Goal: Browse casually: Explore the website without a specific task or goal

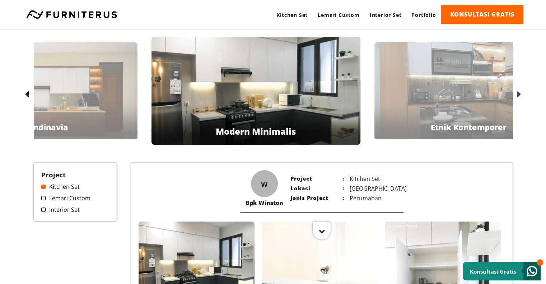
click at [518, 93] on icon at bounding box center [520, 94] width 4 height 10
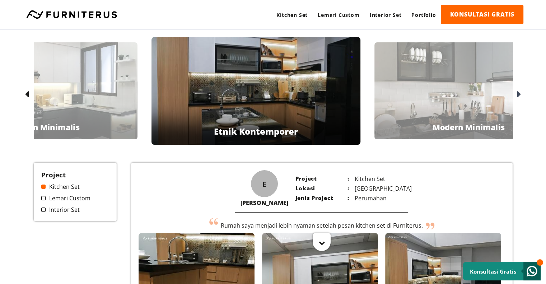
click at [519, 93] on icon at bounding box center [520, 94] width 4 height 10
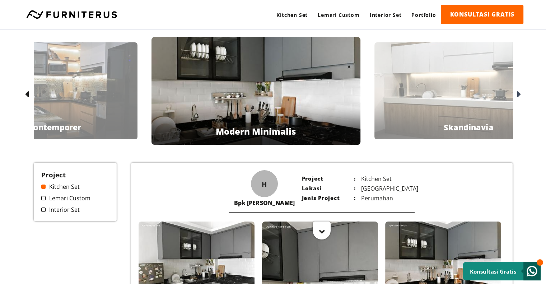
click at [518, 93] on icon at bounding box center [520, 94] width 4 height 10
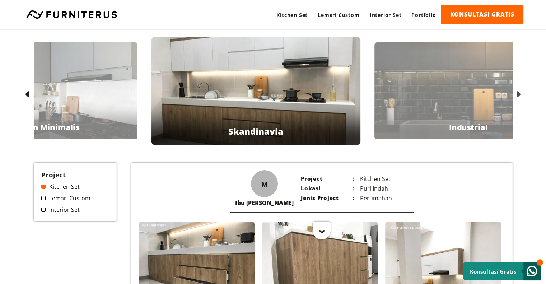
click at [518, 93] on icon at bounding box center [520, 94] width 4 height 10
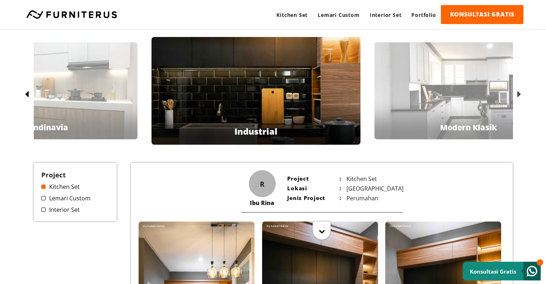
click at [520, 95] on icon at bounding box center [520, 94] width 4 height 10
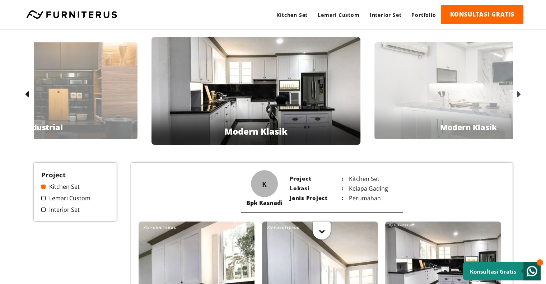
click at [520, 95] on icon at bounding box center [520, 94] width 4 height 10
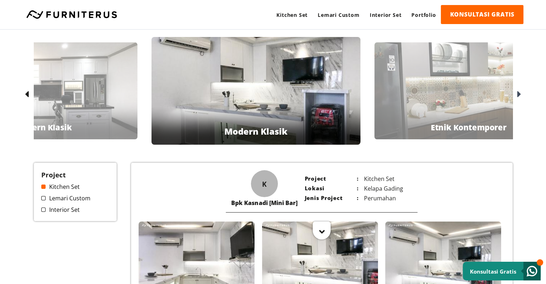
click at [520, 95] on icon at bounding box center [520, 94] width 4 height 10
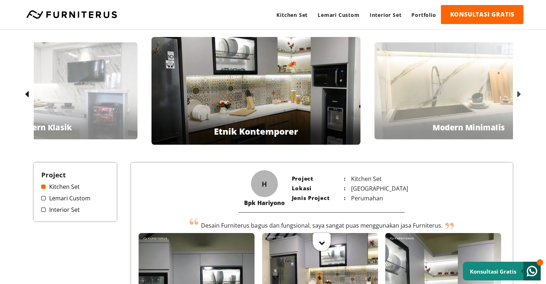
click at [520, 93] on icon at bounding box center [520, 94] width 4 height 10
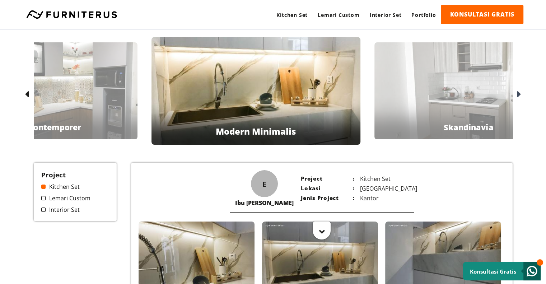
click at [516, 93] on div at bounding box center [518, 94] width 11 height 11
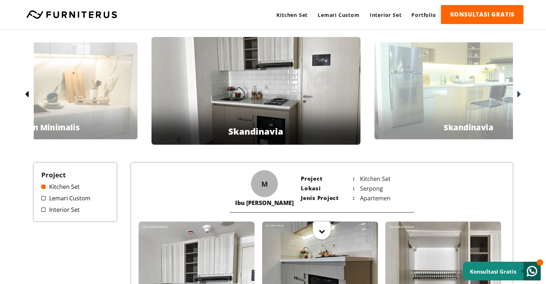
click at [518, 93] on icon at bounding box center [520, 94] width 4 height 10
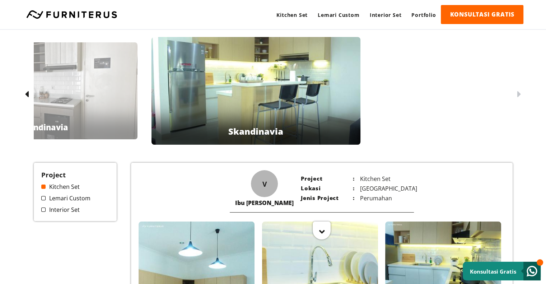
click at [520, 95] on icon at bounding box center [520, 94] width 4 height 10
click at [325, 232] on div at bounding box center [322, 229] width 18 height 18
click at [324, 226] on div at bounding box center [322, 231] width 18 height 18
click at [322, 235] on div at bounding box center [322, 230] width 18 height 18
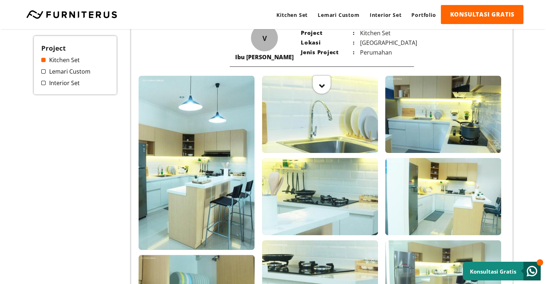
scroll to position [108, 0]
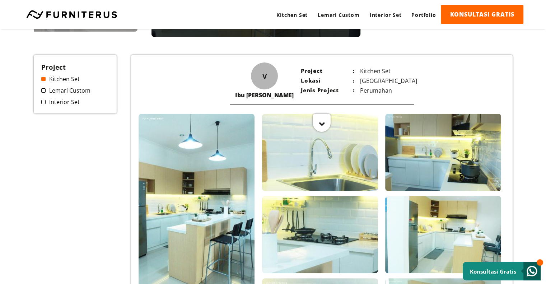
click at [45, 90] on span at bounding box center [43, 90] width 4 height 4
click at [44, 91] on span at bounding box center [43, 90] width 4 height 4
click at [41, 91] on span at bounding box center [43, 90] width 4 height 4
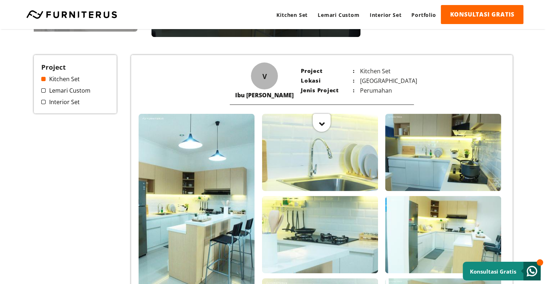
click at [46, 91] on link "Lemari Custom" at bounding box center [75, 91] width 68 height 8
click at [43, 102] on span at bounding box center [43, 102] width 4 height 4
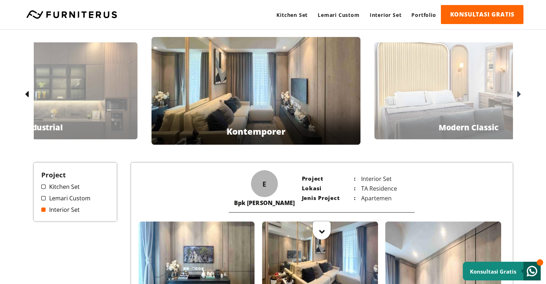
click at [44, 197] on span at bounding box center [43, 198] width 4 height 4
click at [57, 200] on link "Lemari Custom" at bounding box center [75, 198] width 68 height 8
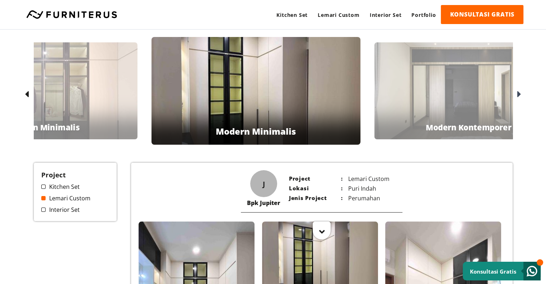
click at [27, 91] on icon at bounding box center [27, 94] width 4 height 10
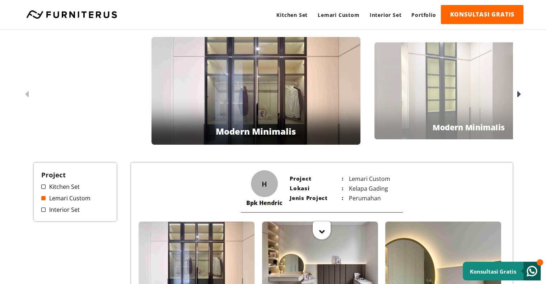
click at [27, 91] on icon at bounding box center [27, 94] width 4 height 10
click at [518, 93] on icon at bounding box center [520, 94] width 4 height 10
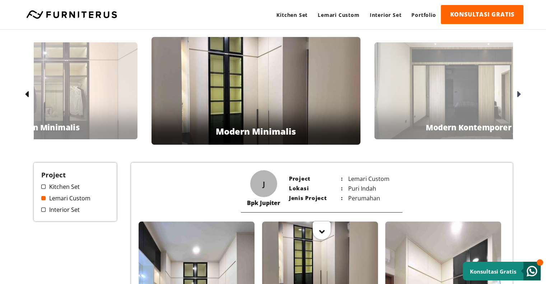
click at [518, 93] on icon at bounding box center [520, 94] width 4 height 10
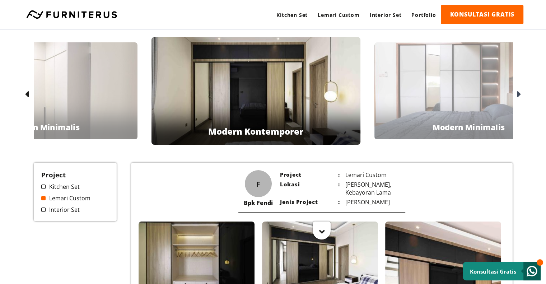
click at [518, 93] on icon at bounding box center [520, 94] width 4 height 10
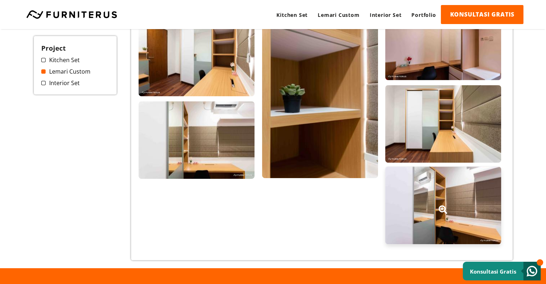
scroll to position [395, 0]
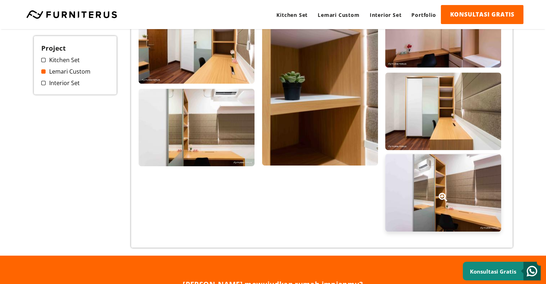
click at [442, 182] on div at bounding box center [444, 193] width 116 height 78
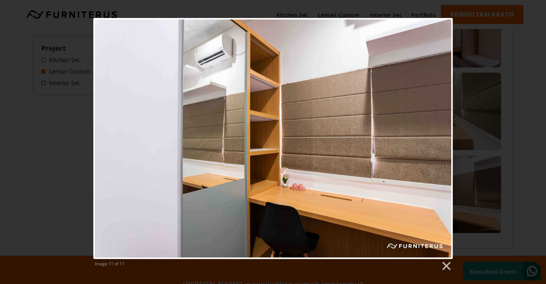
click at [489, 19] on div "Image 11 of 11" at bounding box center [273, 145] width 546 height 254
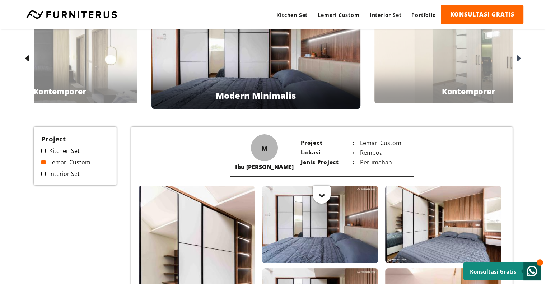
scroll to position [0, 0]
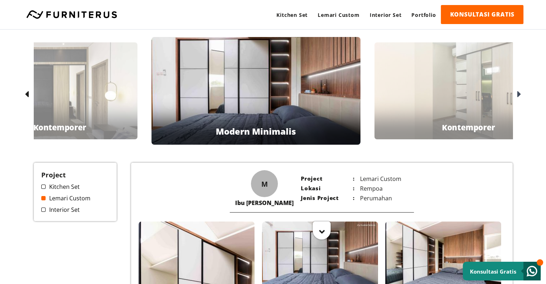
click at [521, 92] on icon at bounding box center [520, 94] width 4 height 10
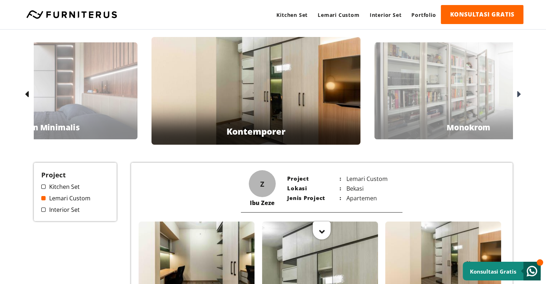
click at [520, 93] on icon at bounding box center [520, 94] width 4 height 10
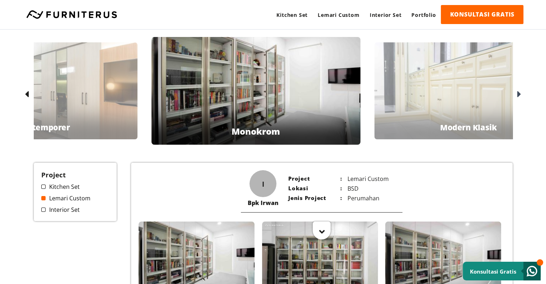
click at [517, 94] on div at bounding box center [518, 94] width 11 height 11
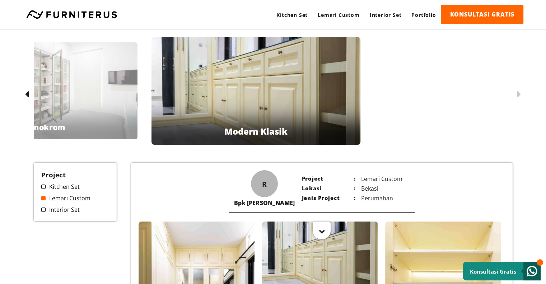
click at [519, 92] on icon at bounding box center [520, 94] width 4 height 10
